Goal: Check status: Verify the current state of an ongoing process or item

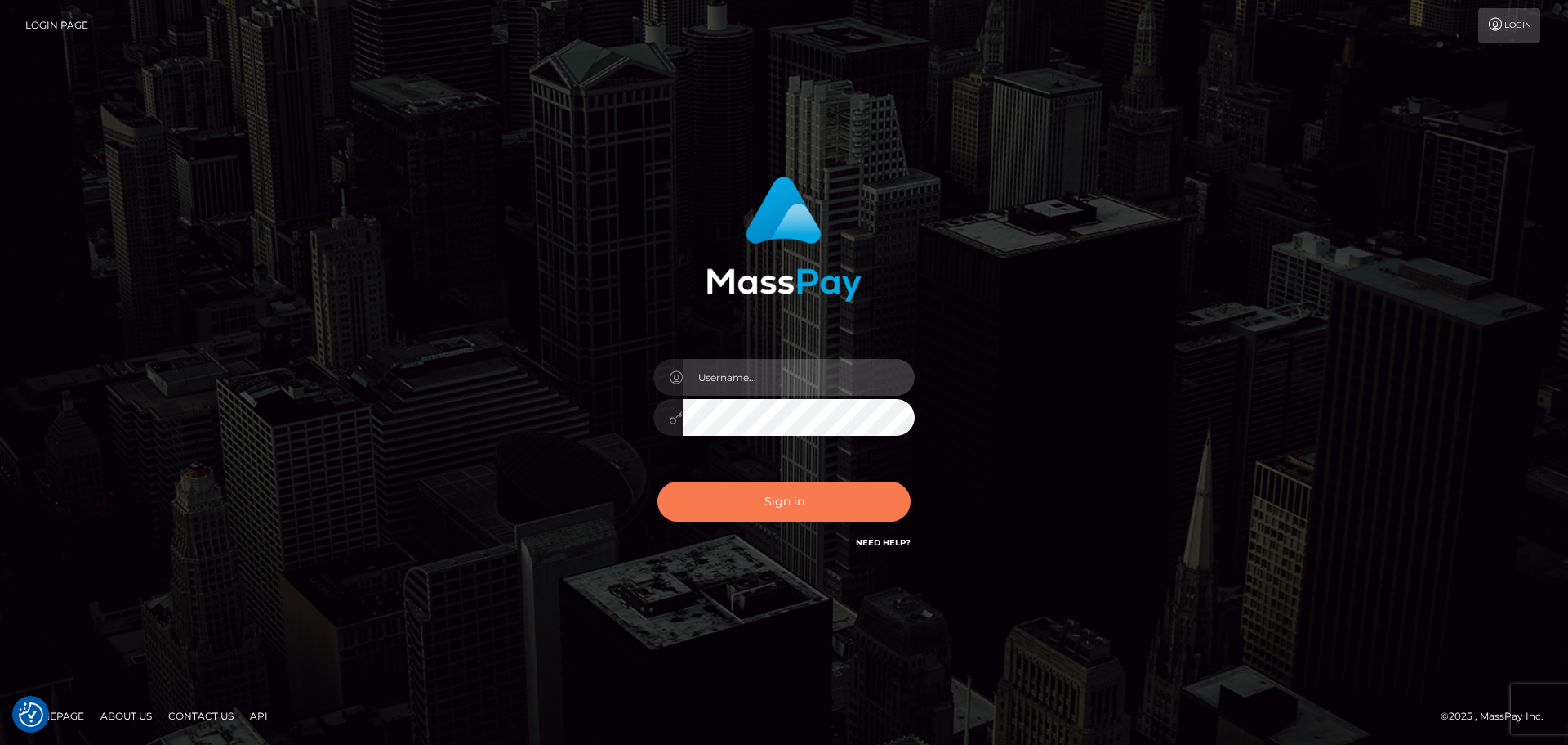
type input "Bedis"
click at [853, 506] on button "Sign in" at bounding box center [784, 501] width 254 height 40
type input "Bedis"
click at [853, 506] on button "Sign in" at bounding box center [784, 501] width 254 height 40
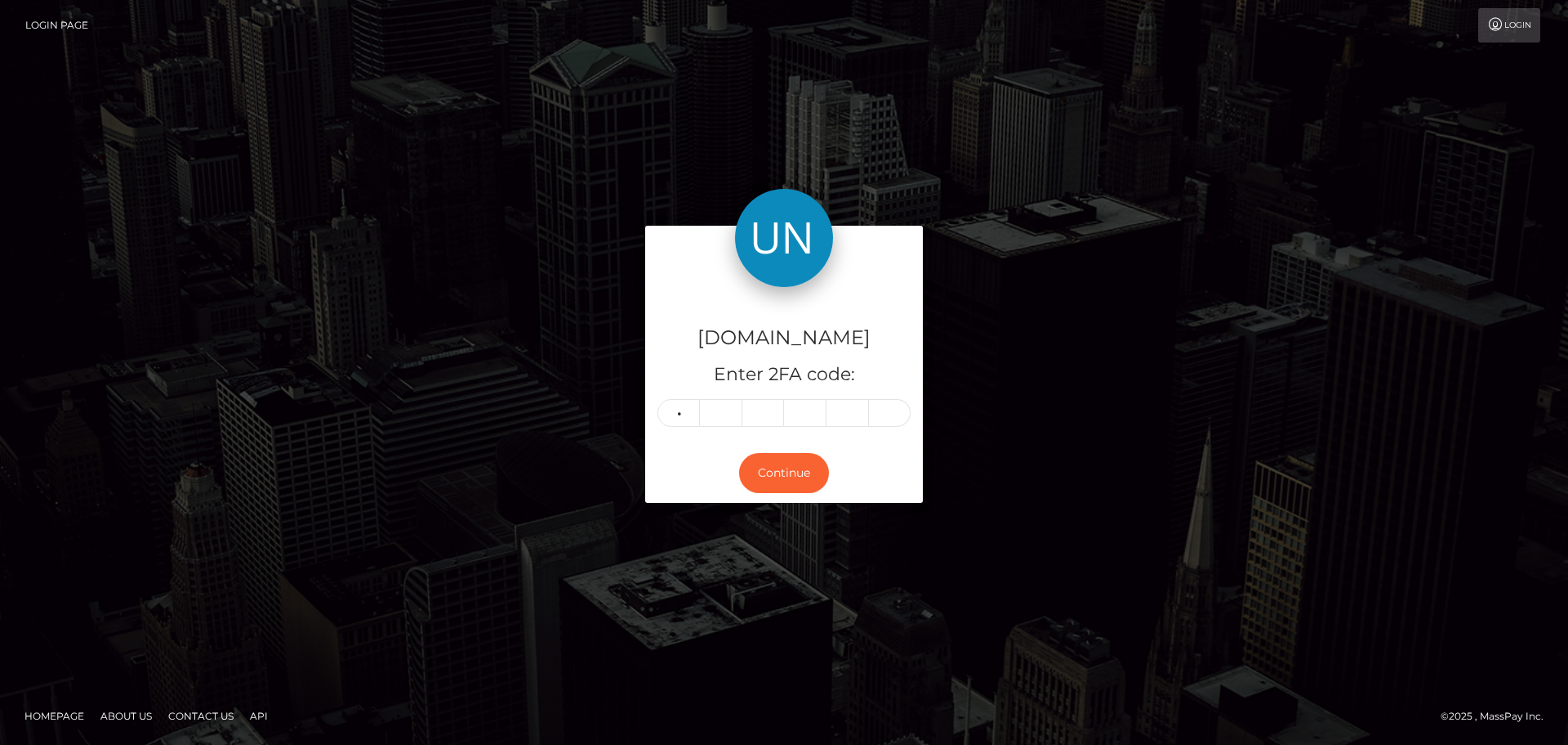
type input "4"
type input "0"
type input "1"
type input "0"
type input "6"
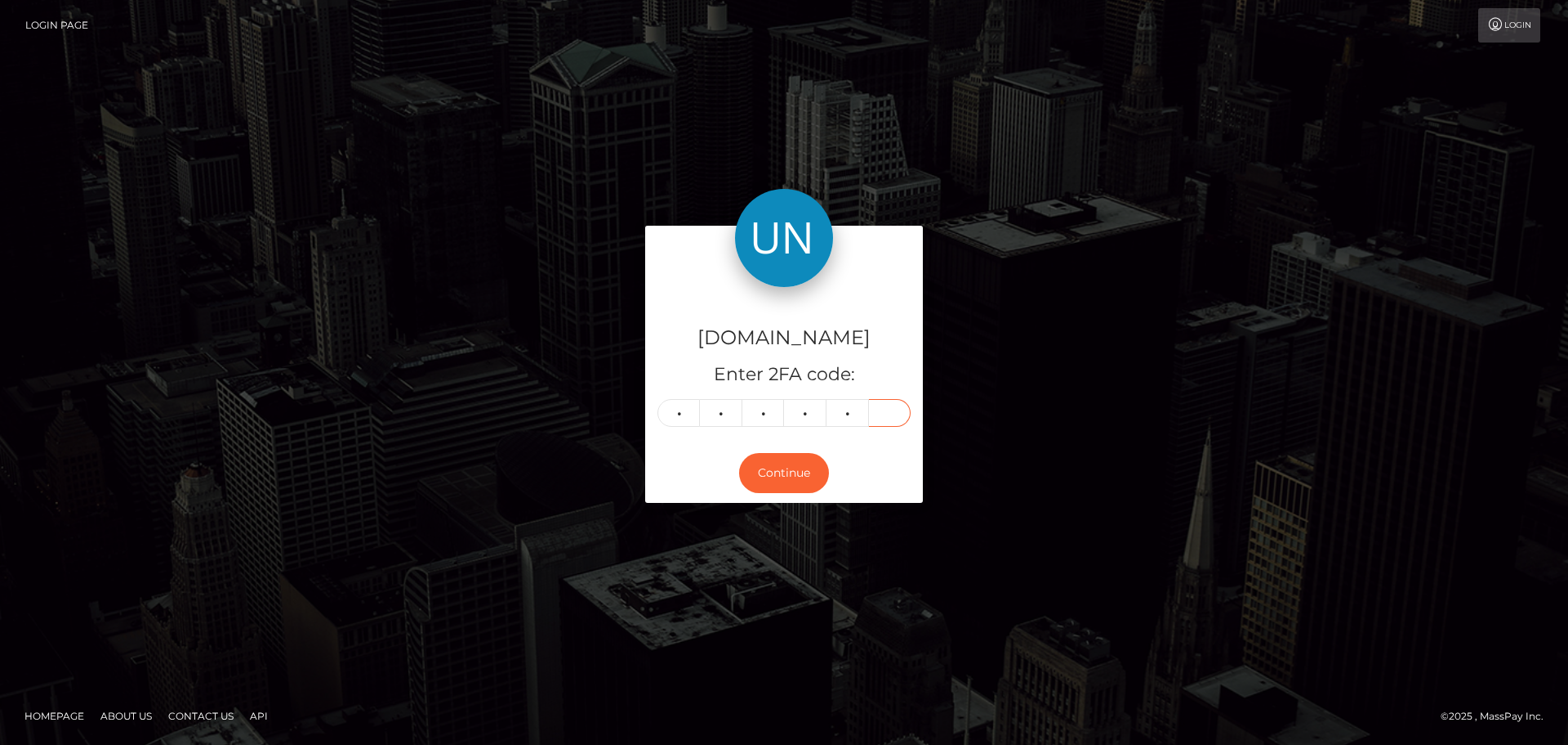
type input "9"
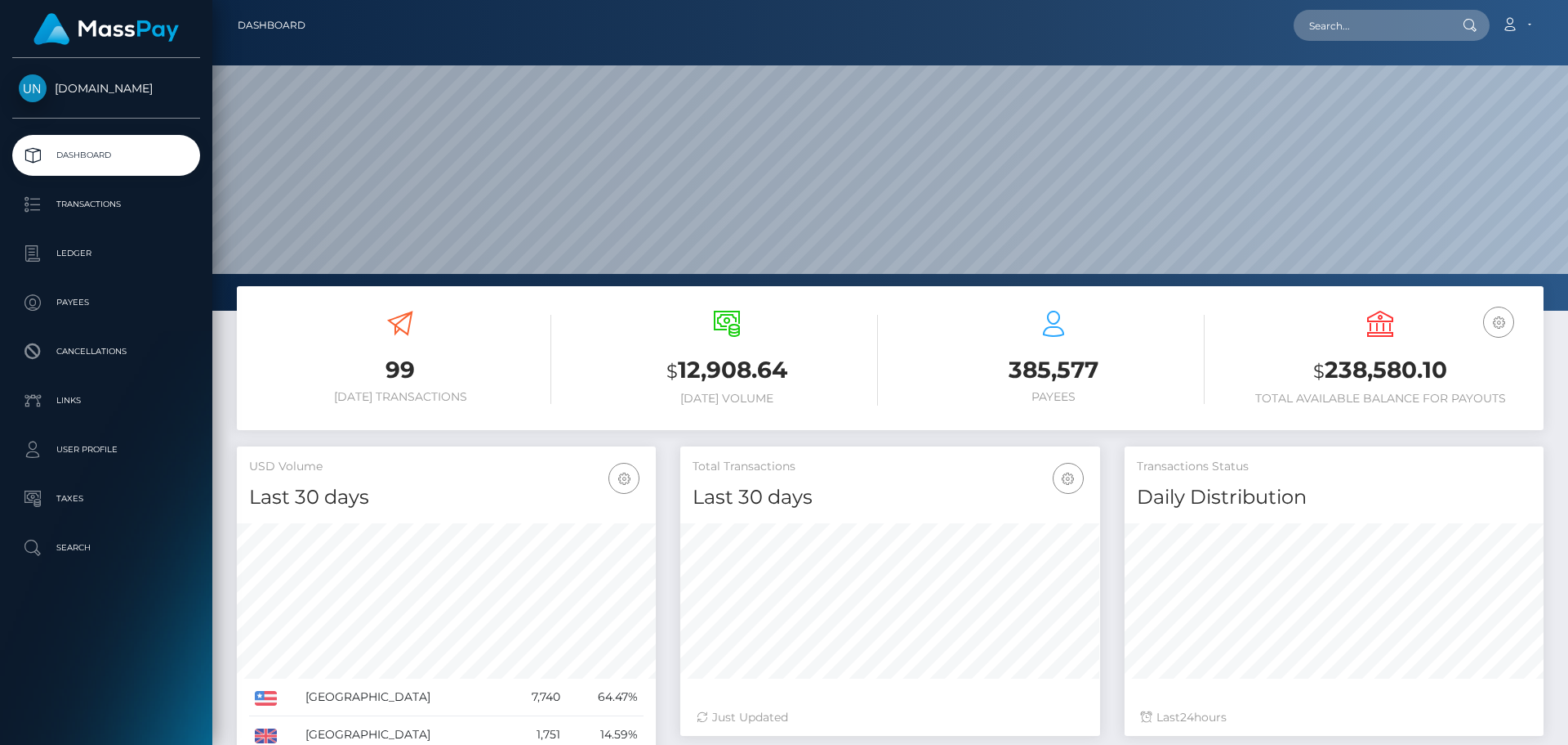
scroll to position [290, 420]
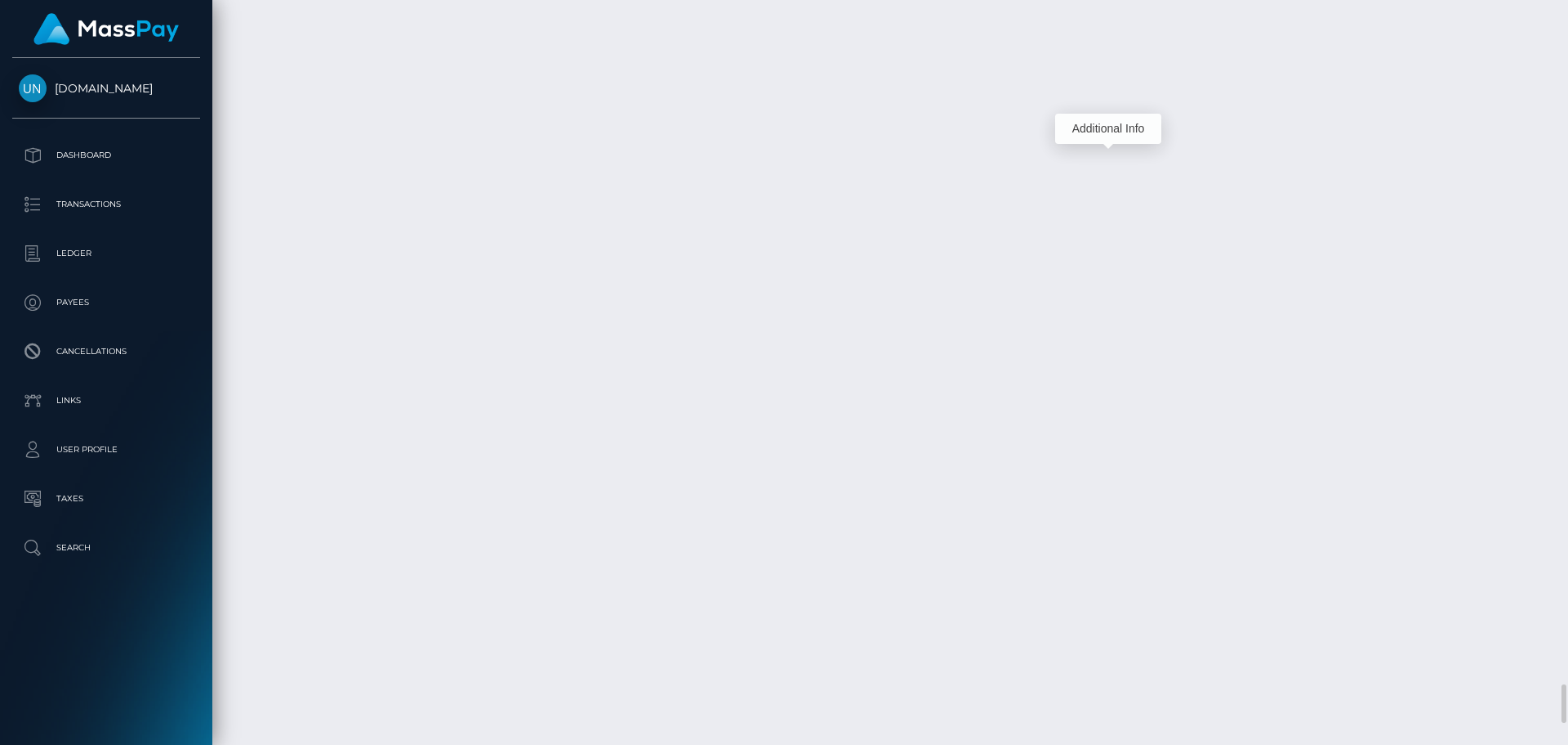
scroll to position [196, 420]
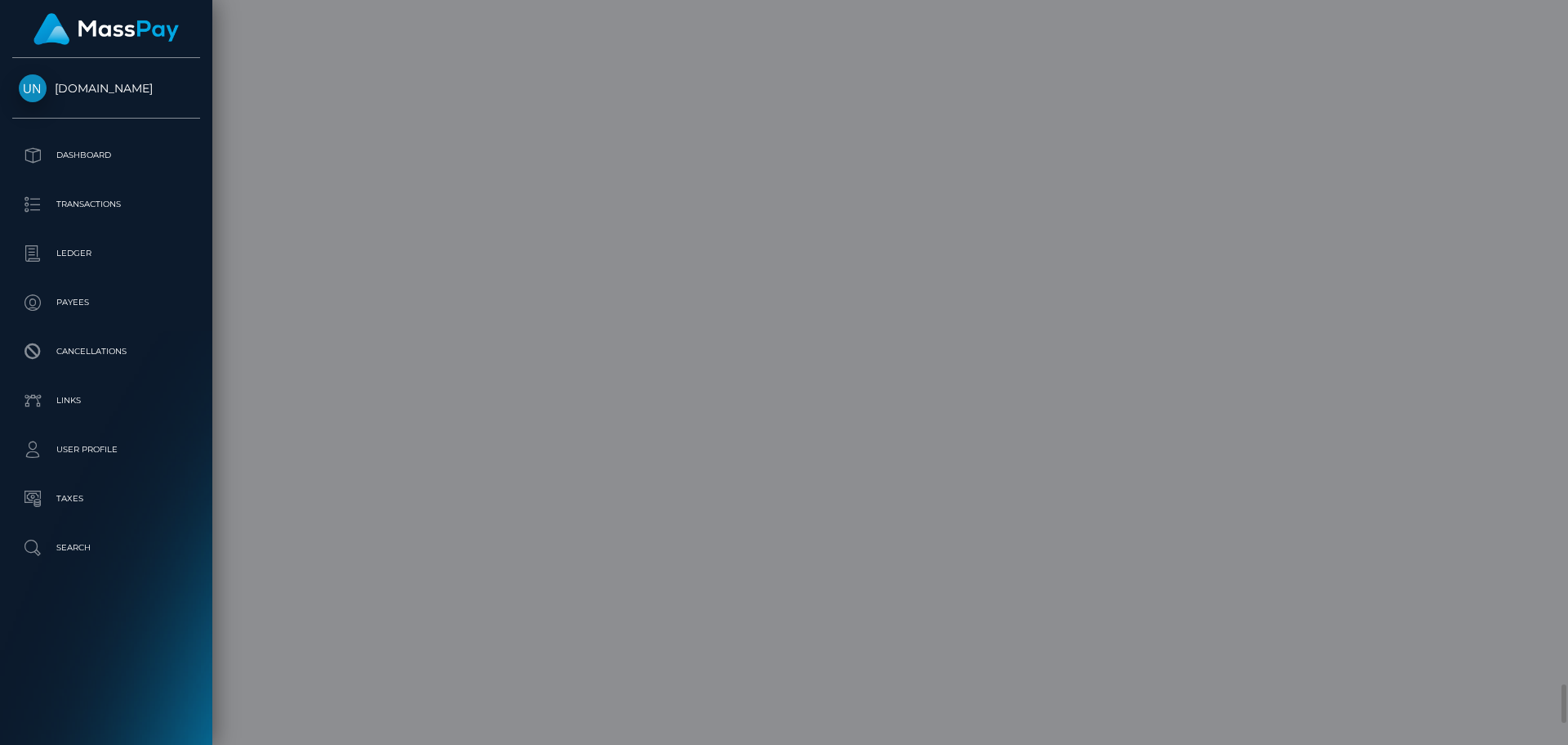
scroll to position [0, 0]
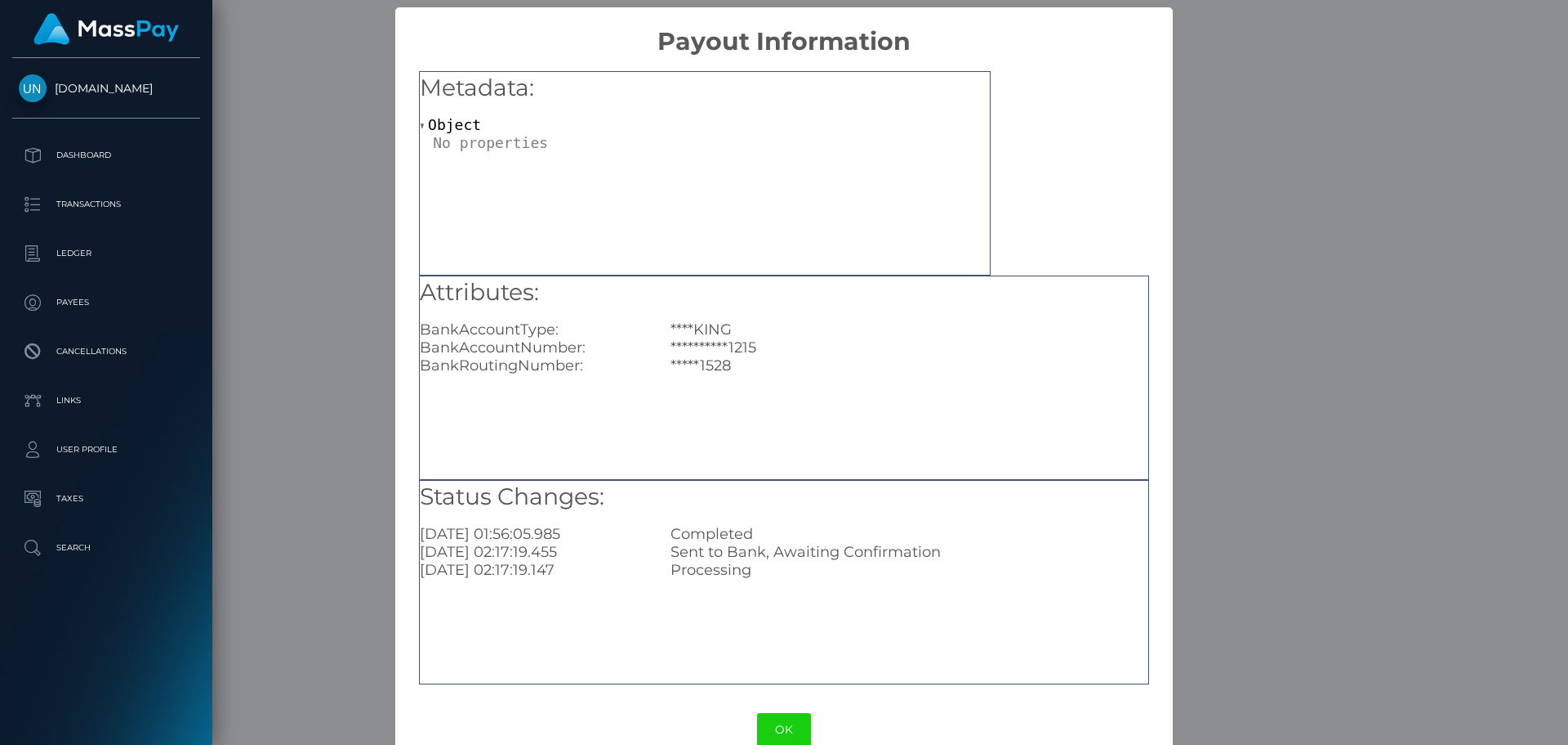
click at [346, 316] on div "**********" at bounding box center [784, 372] width 1568 height 745
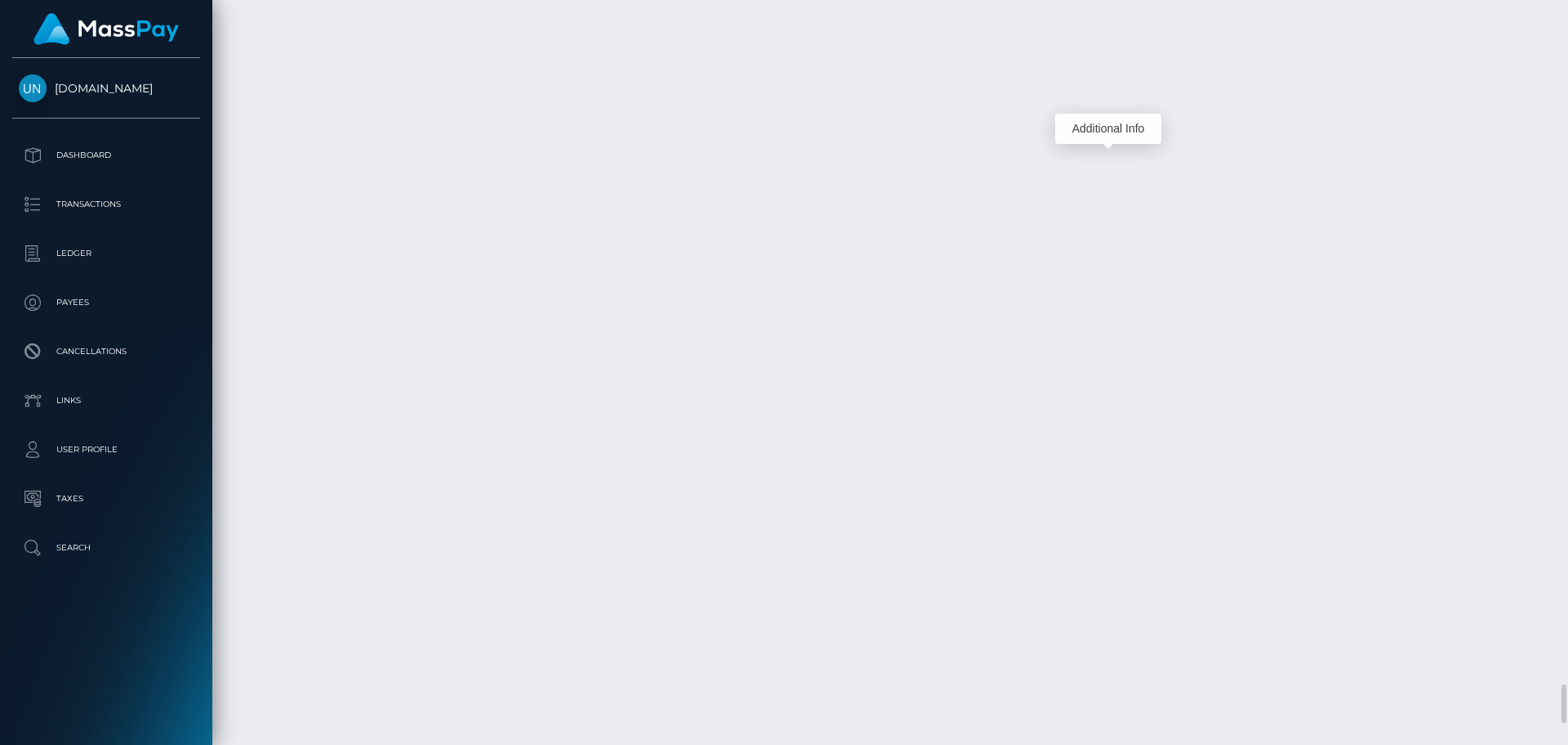
scroll to position [196, 420]
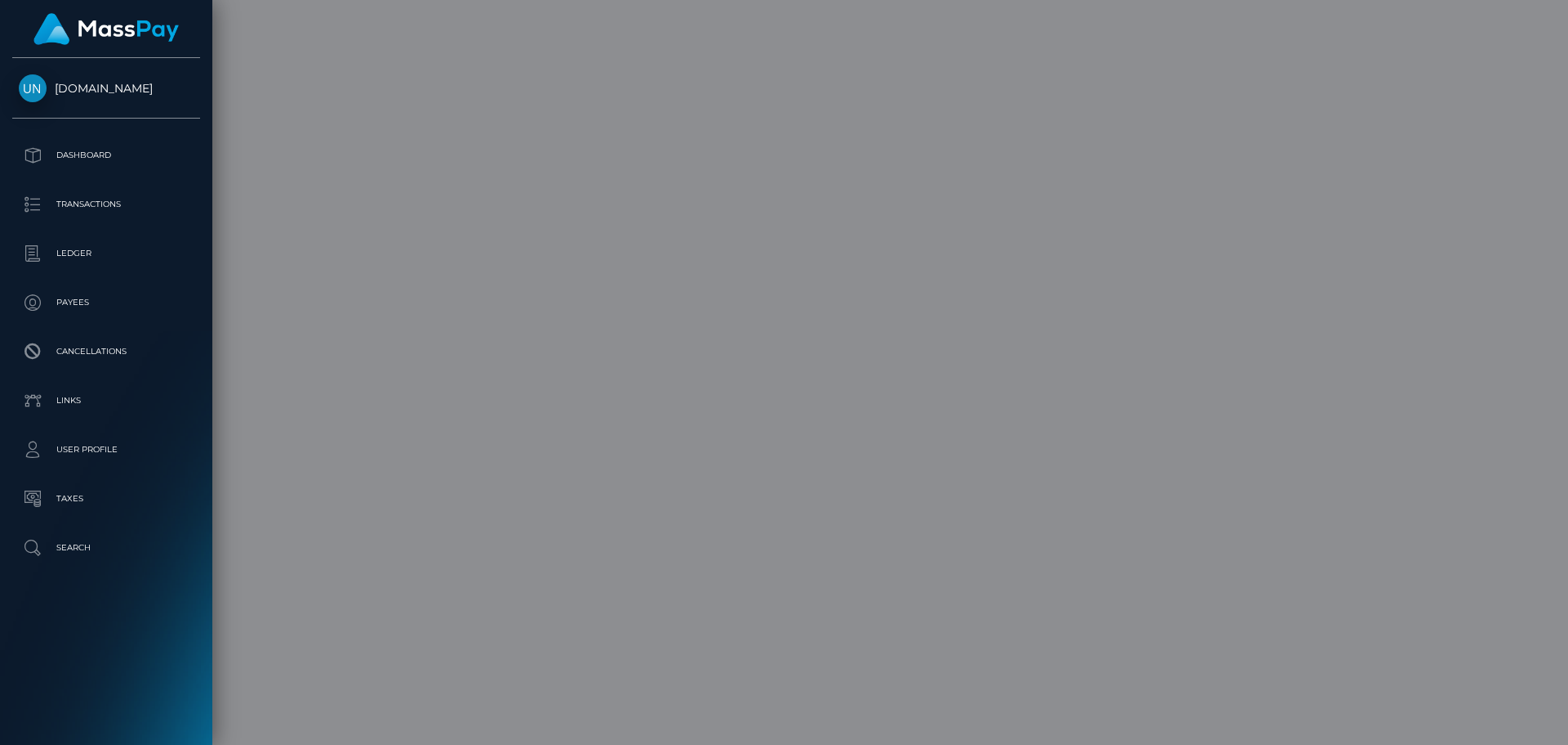
scroll to position [0, 0]
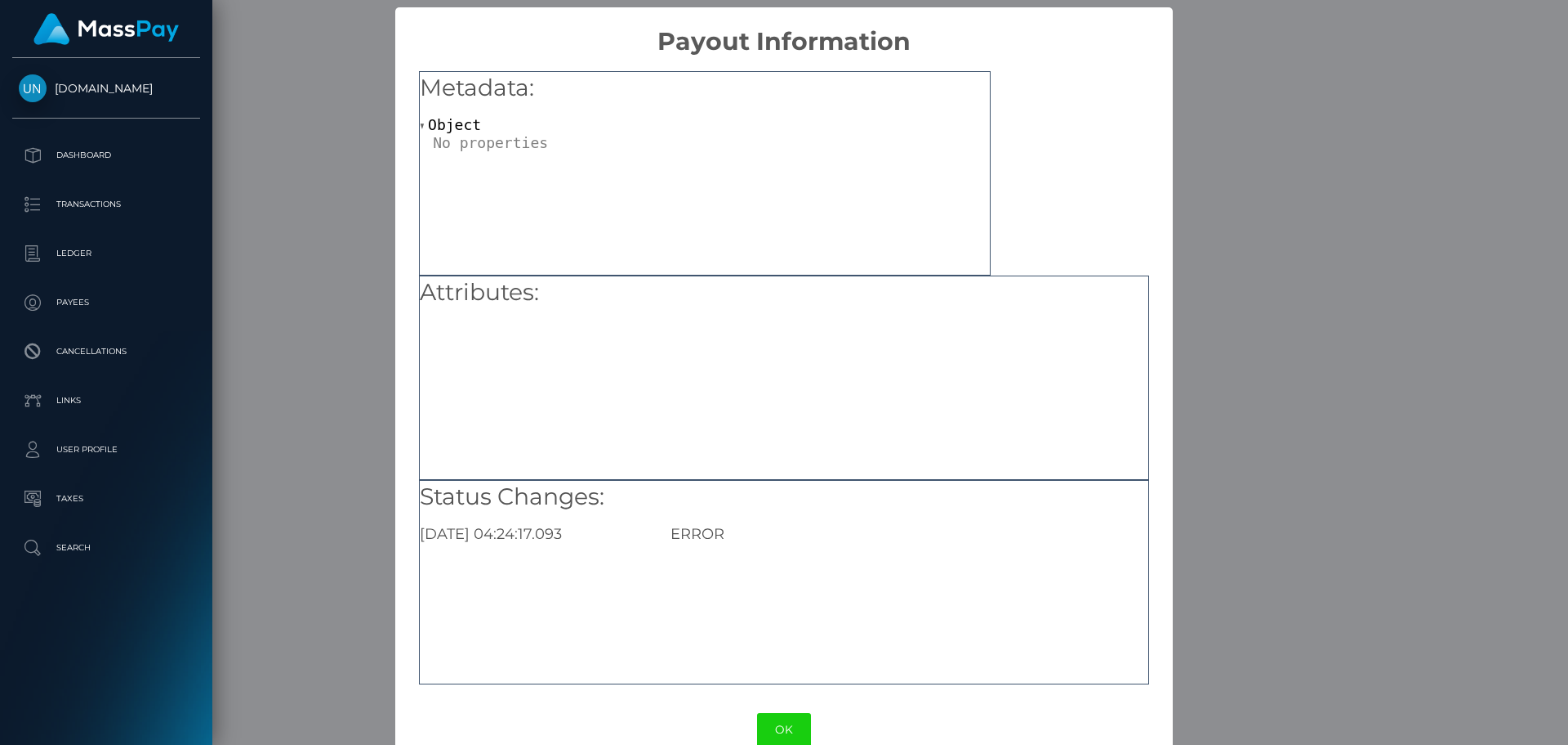
click at [328, 310] on div "× Payout Information Metadata: Object Attributes: Status Changes: 2025-08-26 04…" at bounding box center [784, 372] width 1568 height 745
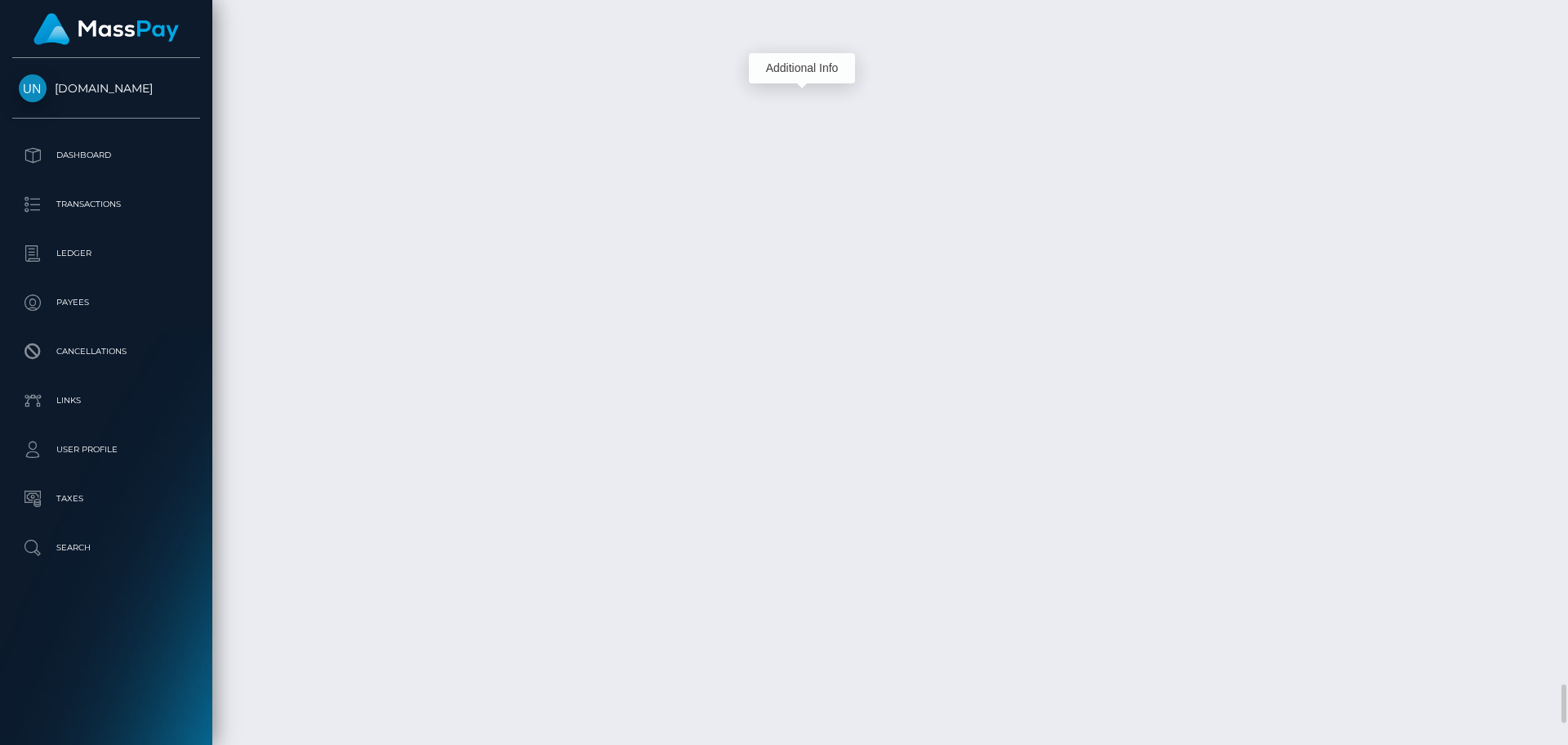
scroll to position [196, 420]
